Goal: Information Seeking & Learning: Learn about a topic

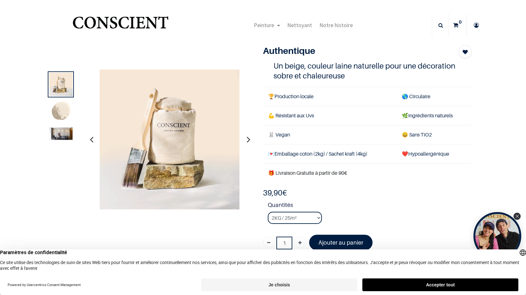
click at [64, 118] on img at bounding box center [61, 112] width 24 height 24
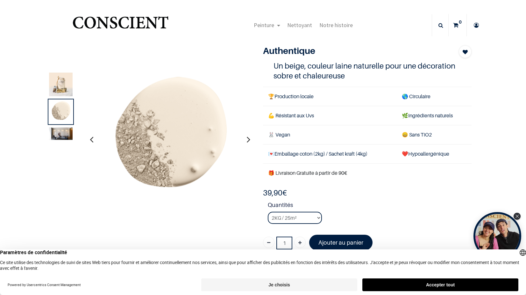
click at [61, 129] on img at bounding box center [61, 133] width 24 height 12
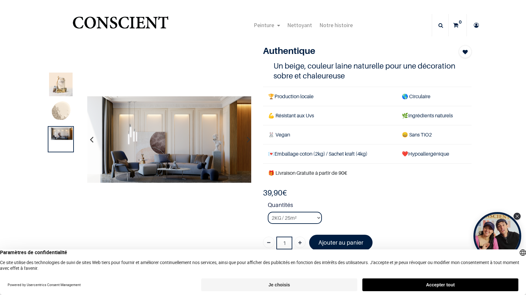
click at [60, 72] on div at bounding box center [61, 84] width 26 height 26
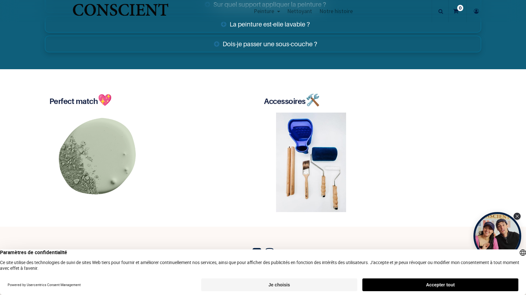
scroll to position [1196, 0]
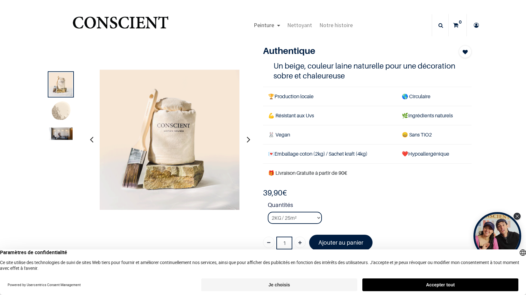
click at [273, 26] on span "Peinture" at bounding box center [264, 24] width 20 height 7
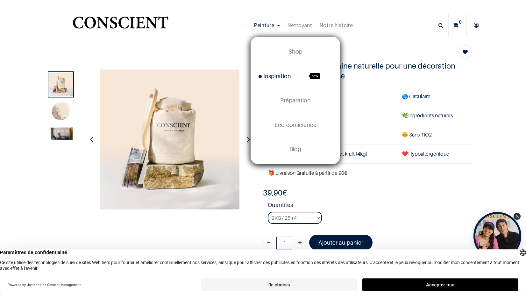
click at [284, 74] on span "Inspiration" at bounding box center [275, 76] width 32 height 7
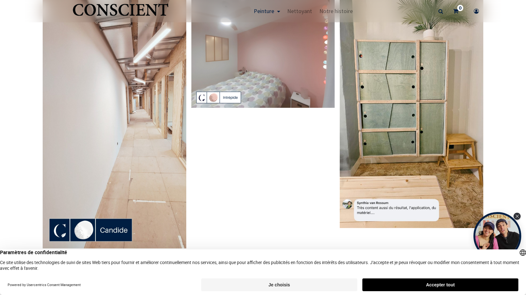
scroll to position [1541, 0]
